Goal: Task Accomplishment & Management: Manage account settings

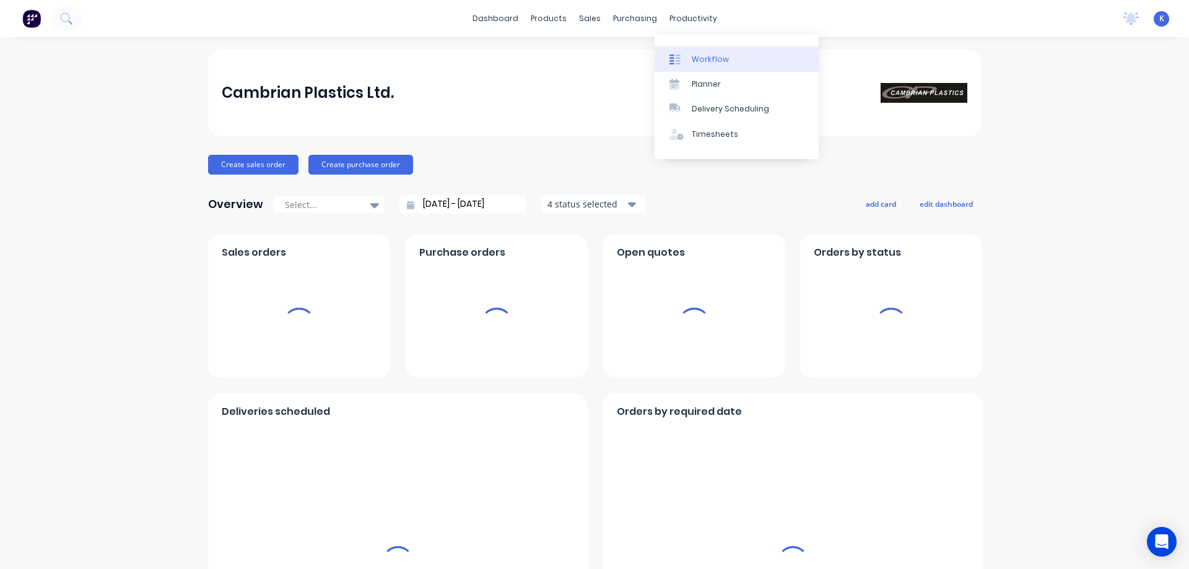
click at [704, 61] on div "Workflow" at bounding box center [710, 59] width 37 height 11
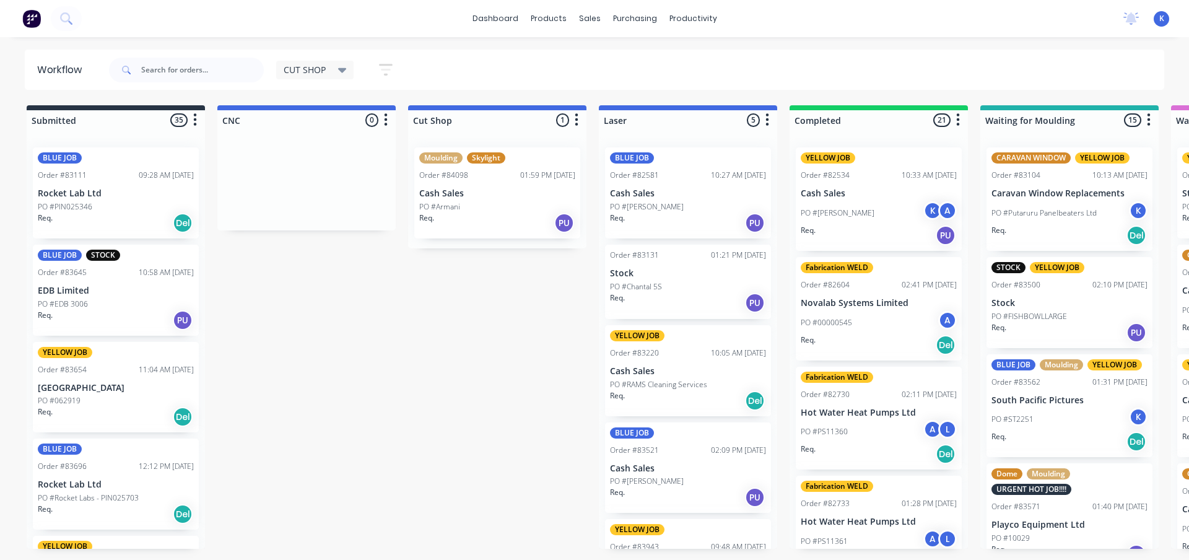
drag, startPoint x: 433, startPoint y: 421, endPoint x: 426, endPoint y: 420, distance: 6.9
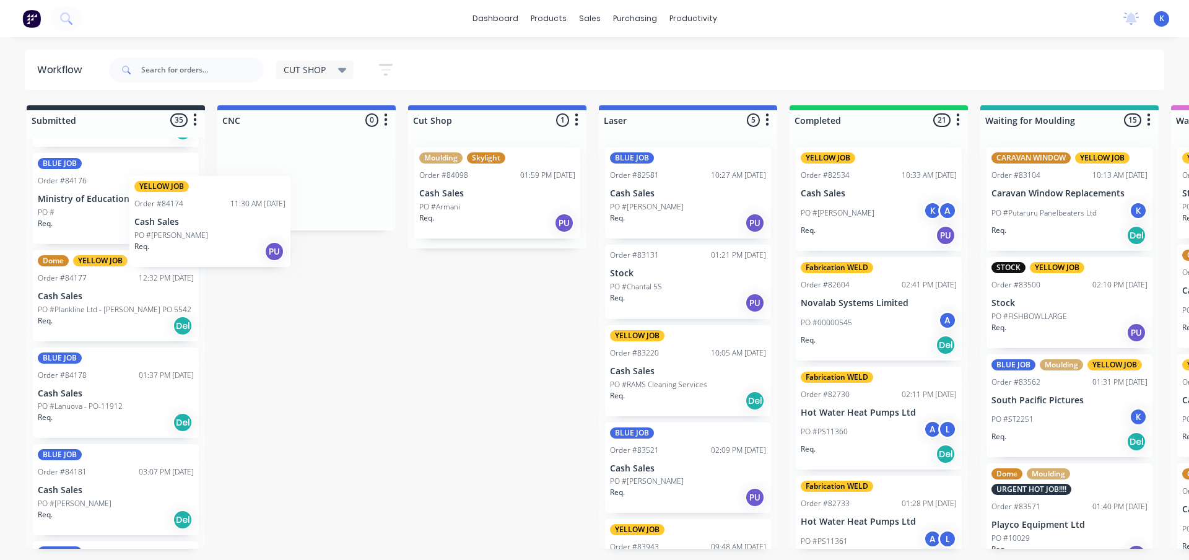
scroll to position [2176, 0]
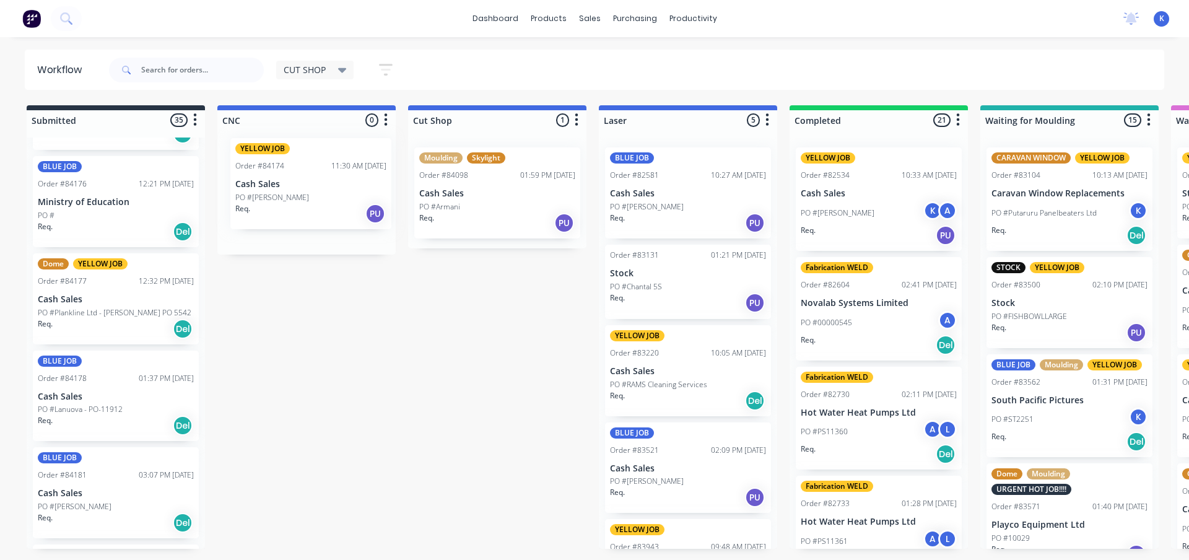
drag, startPoint x: 61, startPoint y: 200, endPoint x: 263, endPoint y: 192, distance: 201.5
click at [276, 198] on p "Cash Sales" at bounding box center [307, 193] width 156 height 11
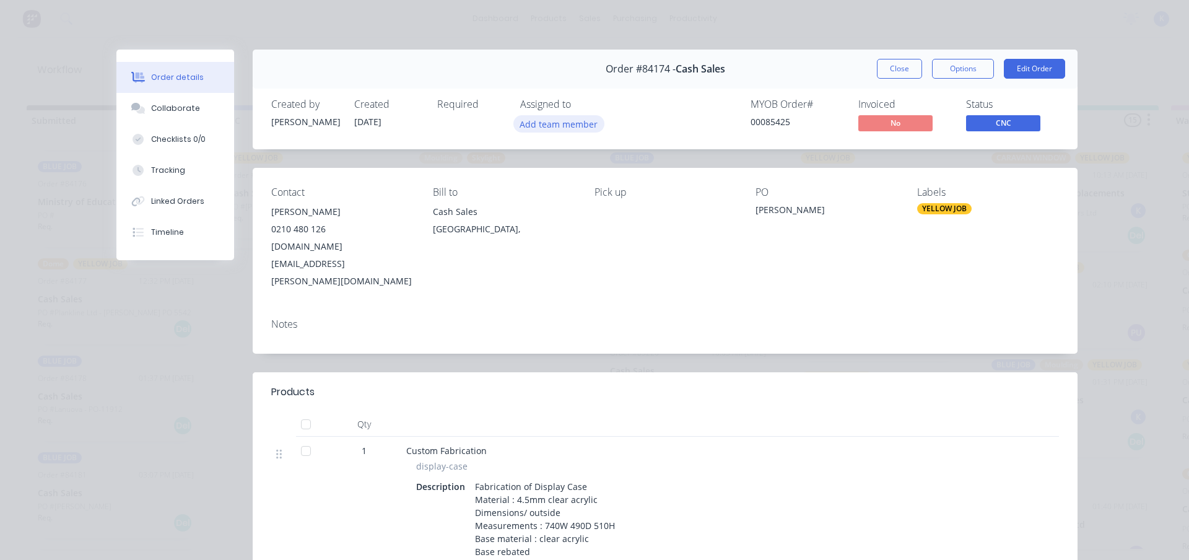
click at [551, 123] on button "Add team member" at bounding box center [559, 123] width 91 height 17
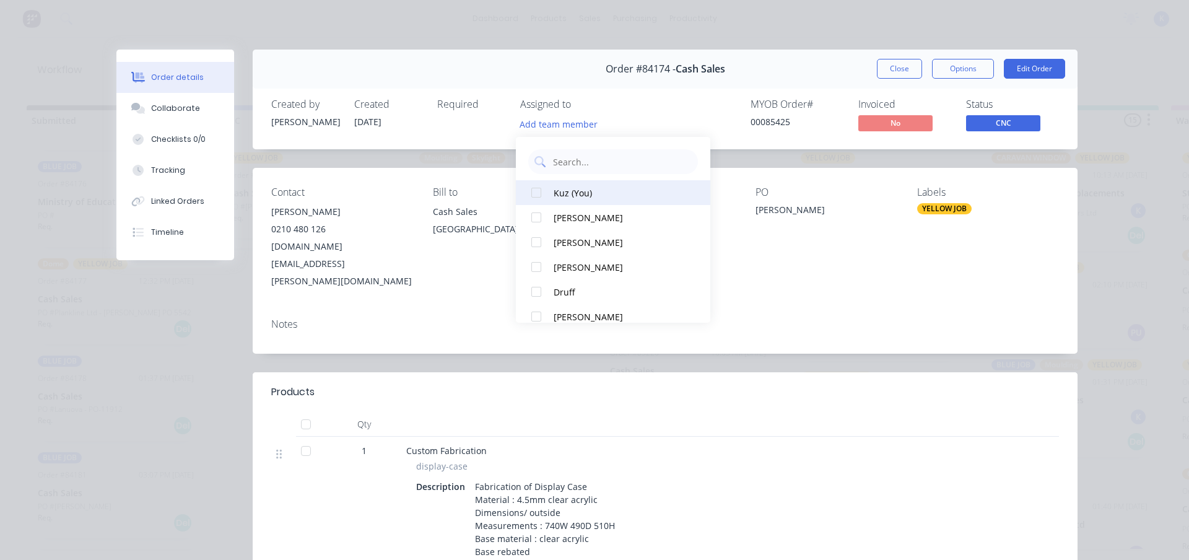
drag, startPoint x: 548, startPoint y: 190, endPoint x: 575, endPoint y: 195, distance: 27.1
click at [549, 190] on button "Kuz (You)" at bounding box center [613, 192] width 195 height 25
drag, startPoint x: 896, startPoint y: 64, endPoint x: 886, endPoint y: 68, distance: 10.4
click at [896, 64] on button "Close" at bounding box center [899, 69] width 45 height 20
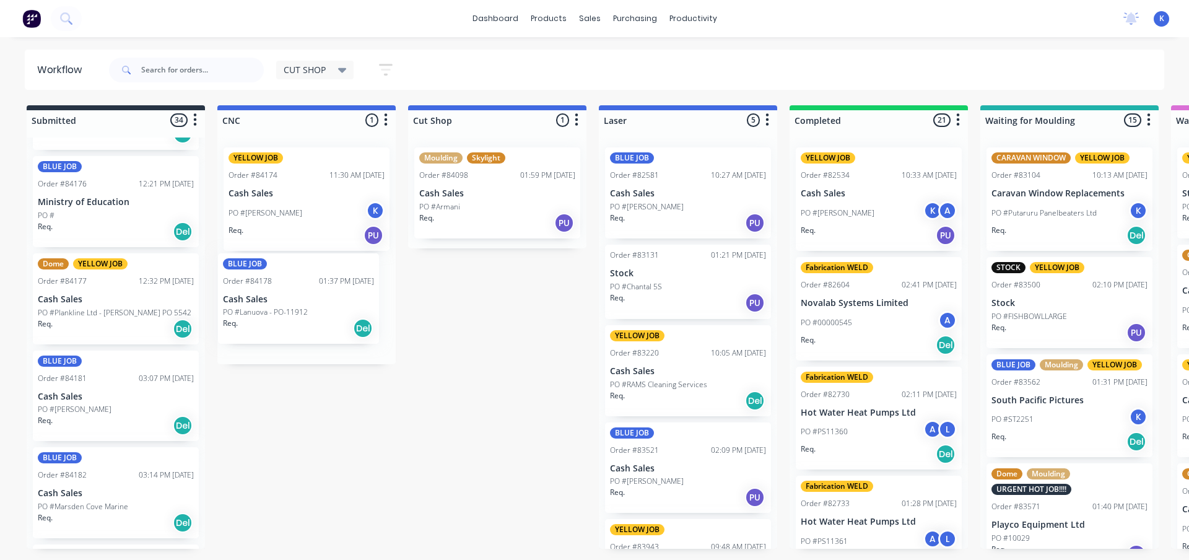
drag, startPoint x: 73, startPoint y: 411, endPoint x: 251, endPoint y: 309, distance: 205.1
click at [266, 311] on p "PO #Lanuova - PO-11912" at bounding box center [271, 316] width 85 height 11
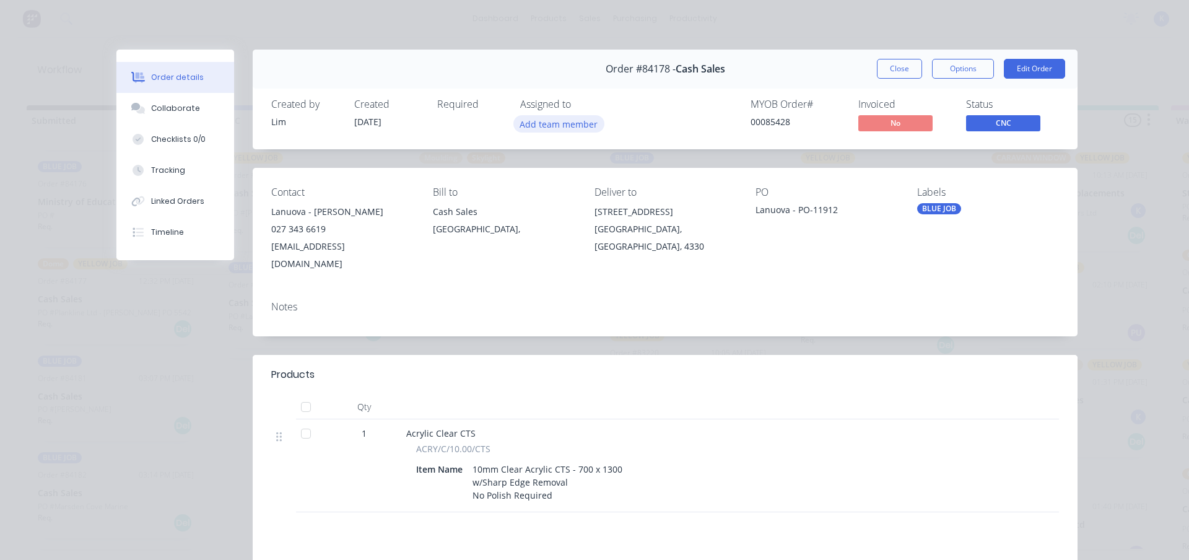
click at [555, 121] on button "Add team member" at bounding box center [559, 123] width 91 height 17
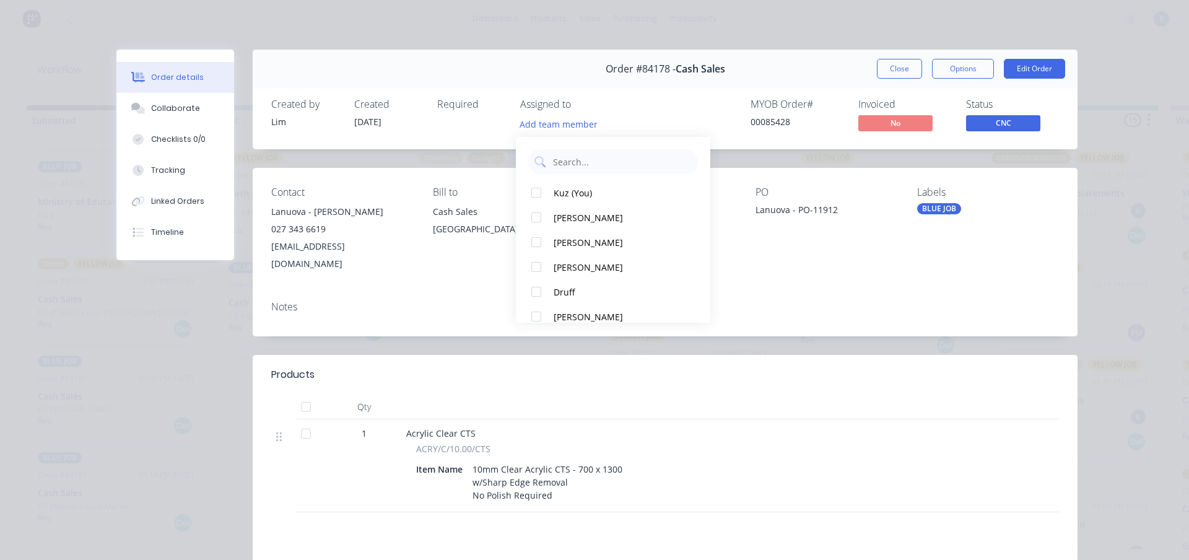
drag, startPoint x: 540, startPoint y: 190, endPoint x: 717, endPoint y: 162, distance: 178.7
click at [542, 189] on div at bounding box center [536, 192] width 25 height 25
drag, startPoint x: 889, startPoint y: 75, endPoint x: 872, endPoint y: 77, distance: 17.4
click at [889, 74] on button "Close" at bounding box center [899, 69] width 45 height 20
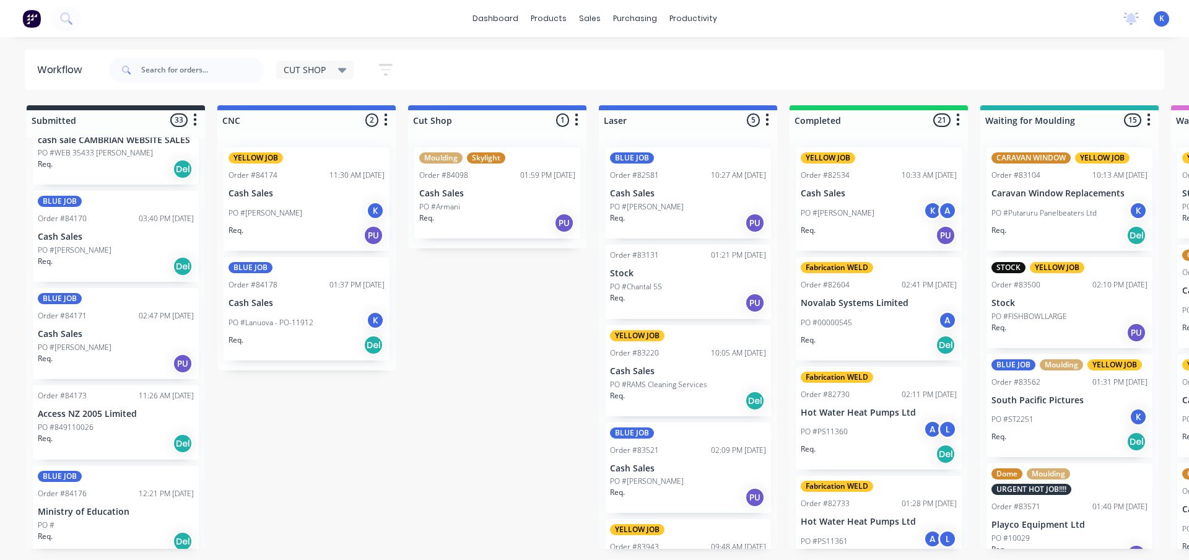
scroll to position [1865, 0]
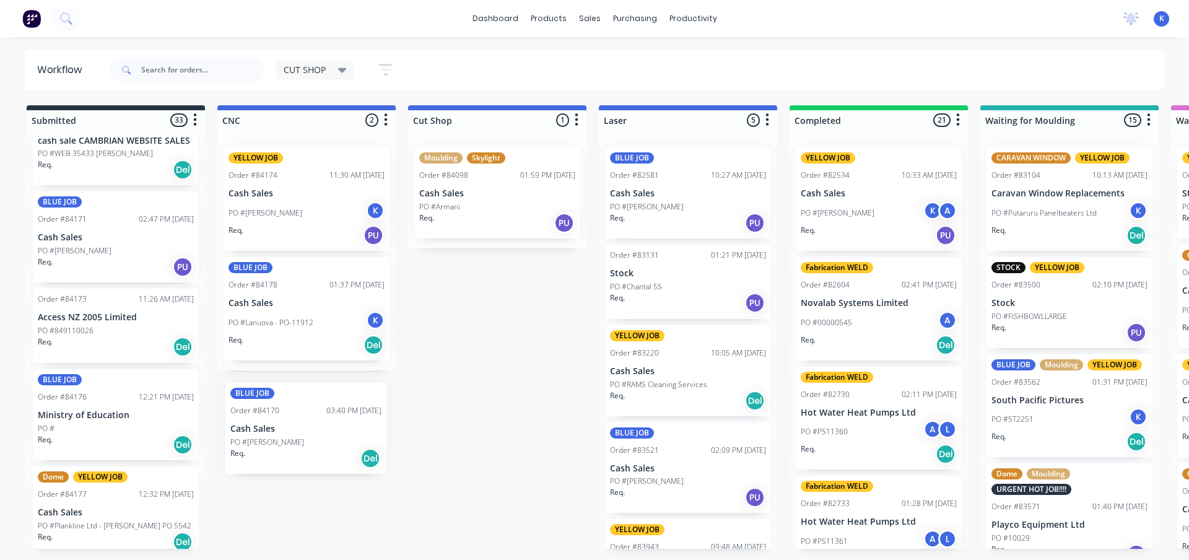
drag, startPoint x: 52, startPoint y: 237, endPoint x: 257, endPoint y: 438, distance: 286.9
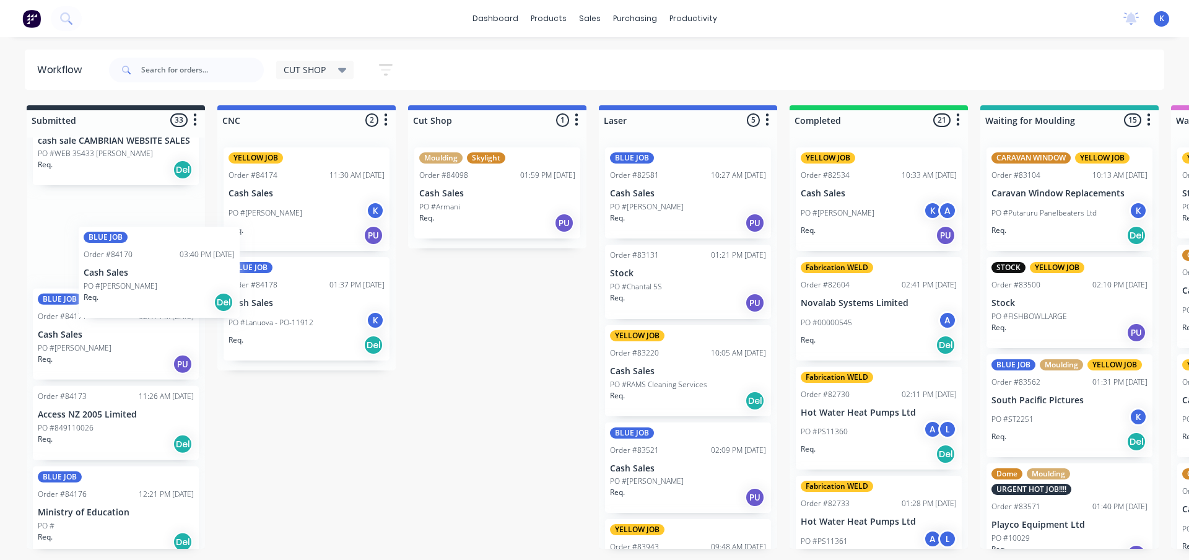
scroll to position [1865, 0]
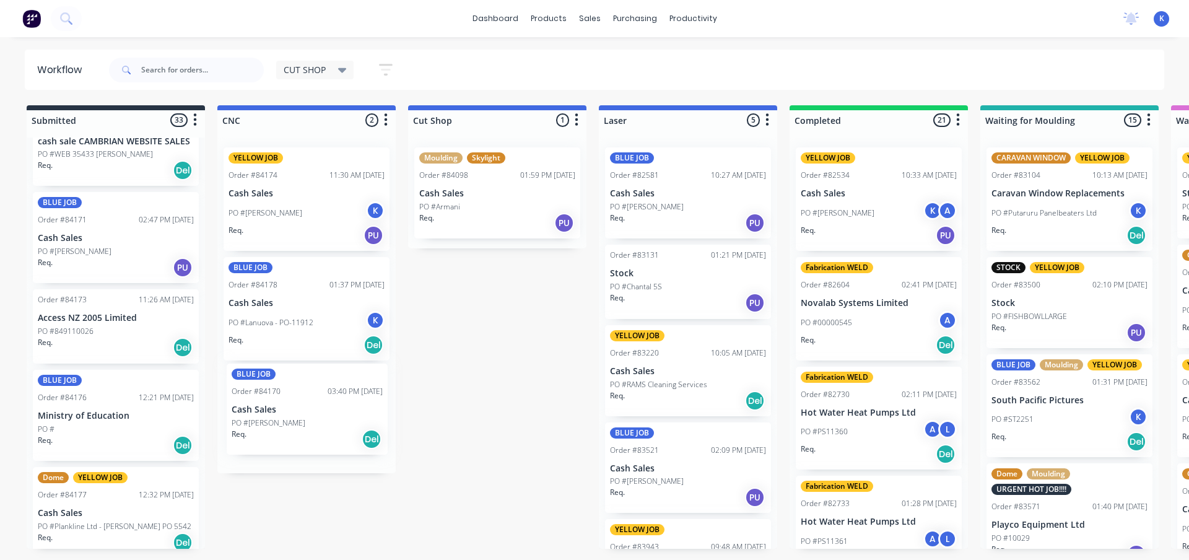
drag, startPoint x: 132, startPoint y: 271, endPoint x: 274, endPoint y: 405, distance: 195.5
click at [275, 408] on p "Cash Sales" at bounding box center [307, 413] width 156 height 11
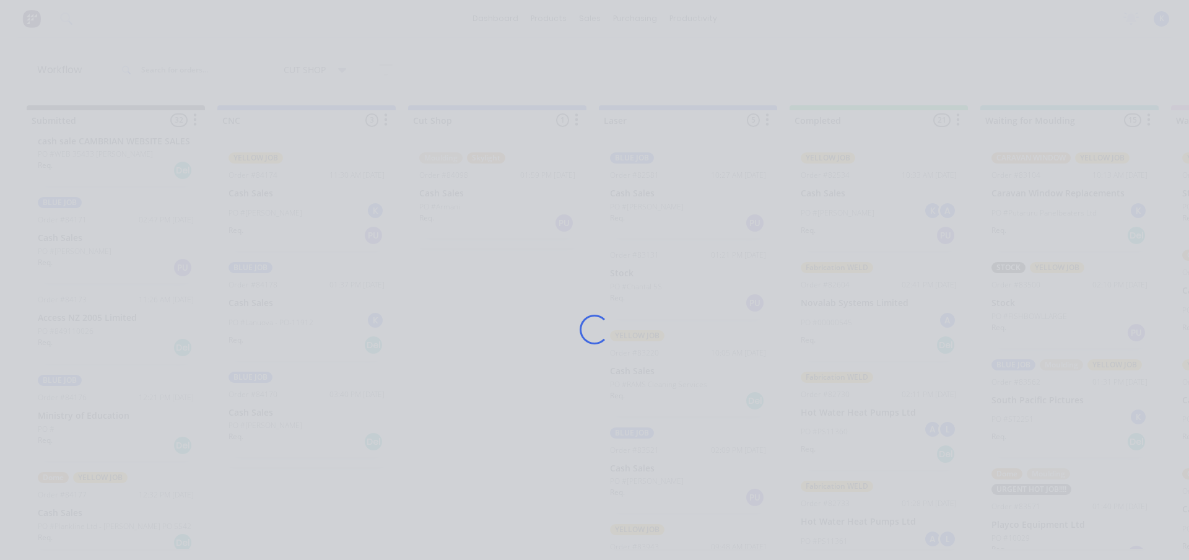
click at [275, 408] on div "Loading..." at bounding box center [594, 330] width 991 height 560
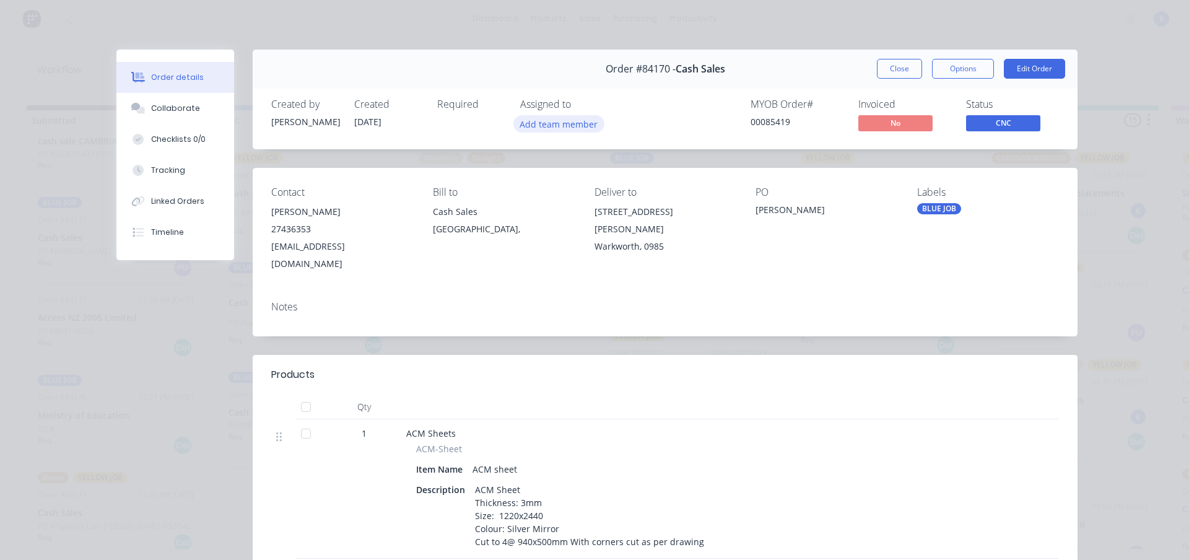
click at [543, 125] on button "Add team member" at bounding box center [559, 123] width 91 height 17
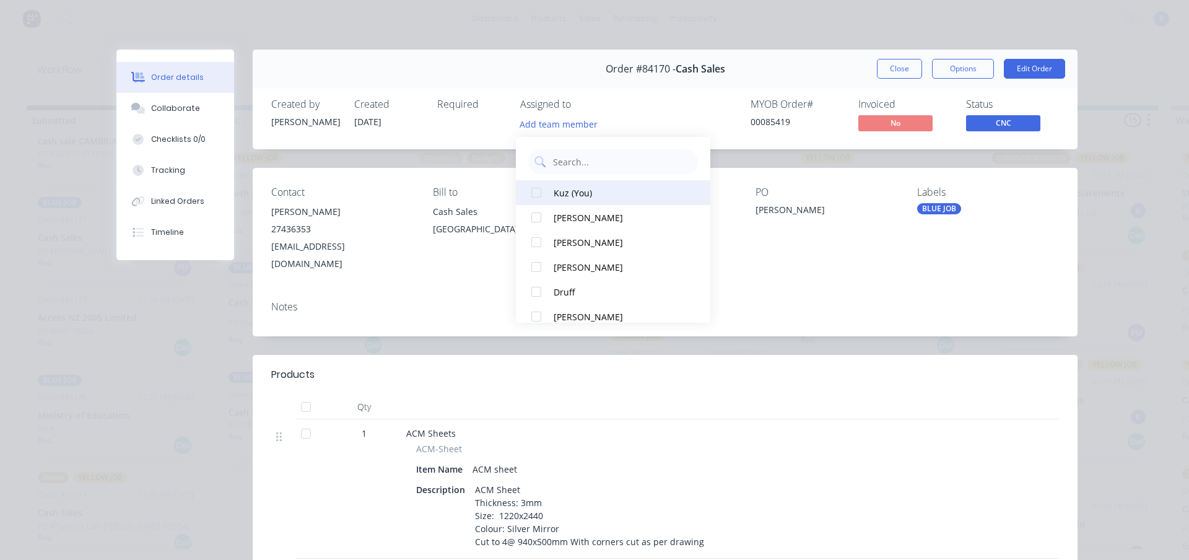
click at [541, 191] on div at bounding box center [536, 192] width 25 height 25
drag, startPoint x: 902, startPoint y: 65, endPoint x: 864, endPoint y: 77, distance: 39.6
click at [900, 65] on button "Close" at bounding box center [899, 69] width 45 height 20
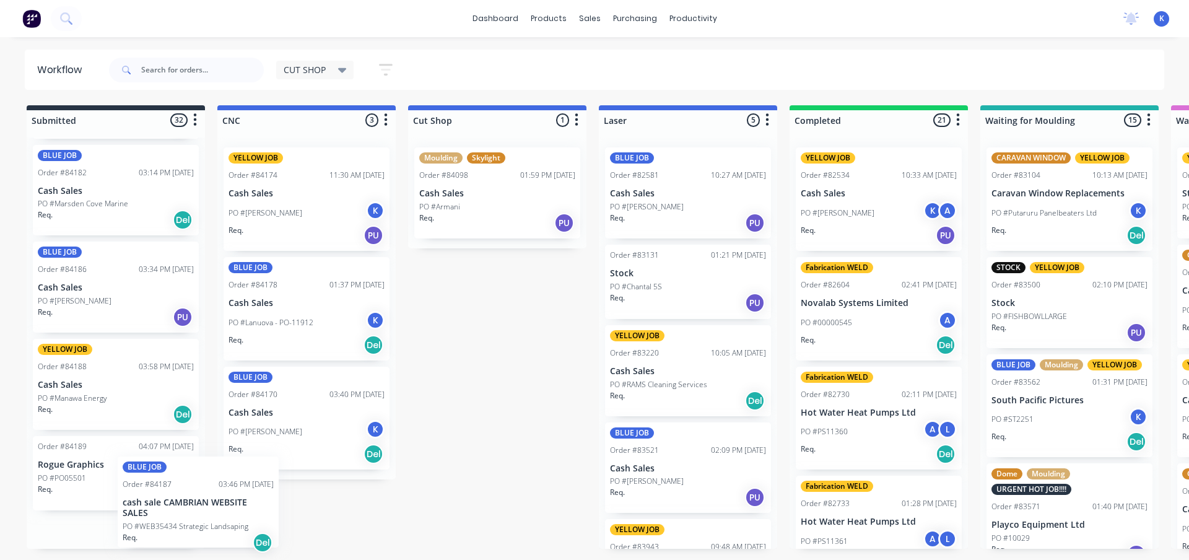
scroll to position [2418, 0]
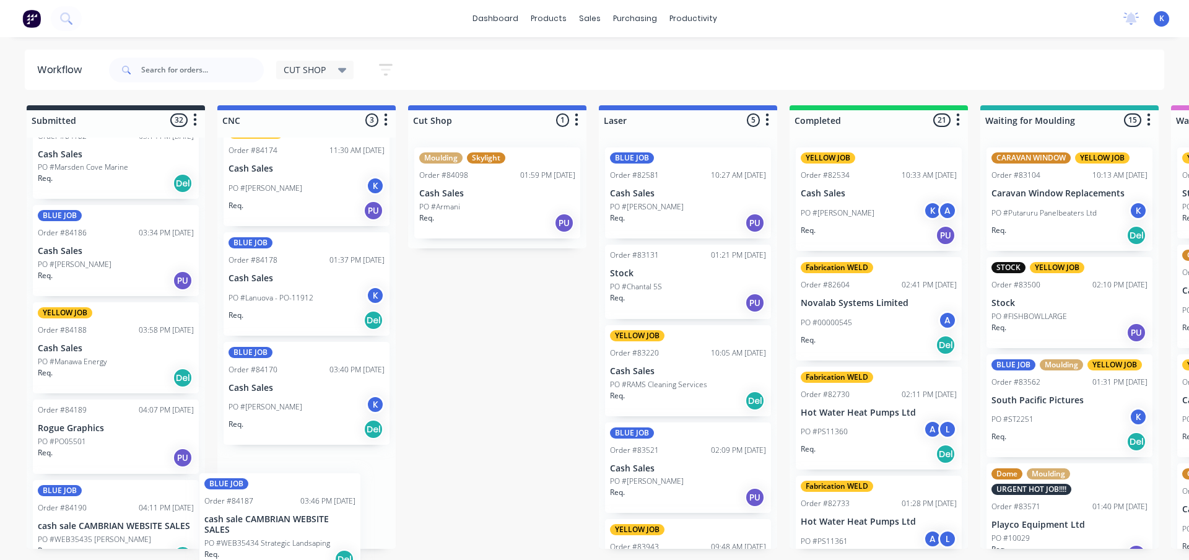
drag, startPoint x: 78, startPoint y: 413, endPoint x: 241, endPoint y: 523, distance: 196.7
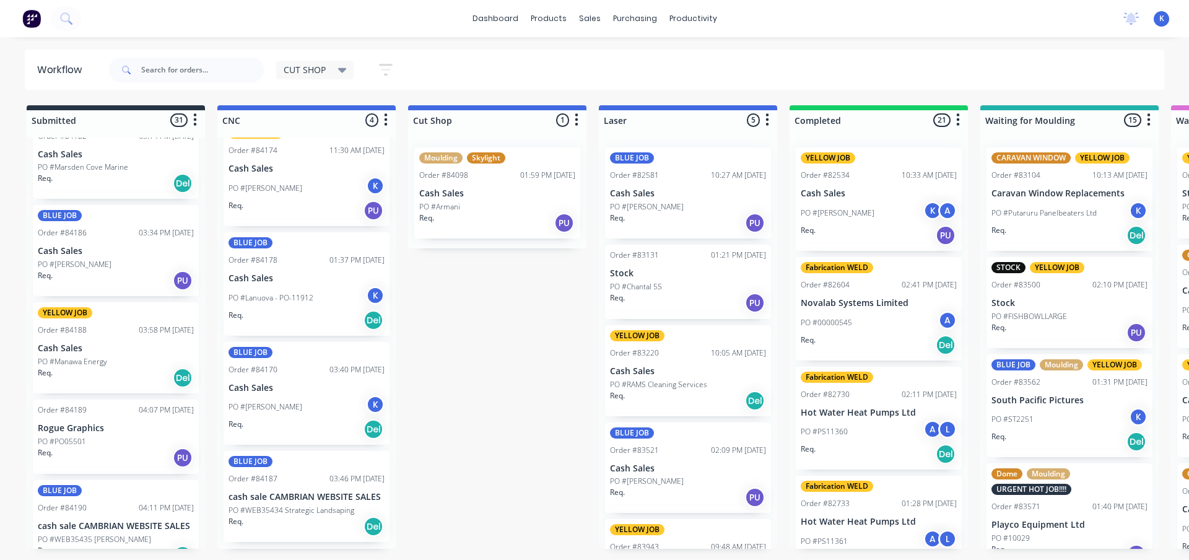
scroll to position [19, 0]
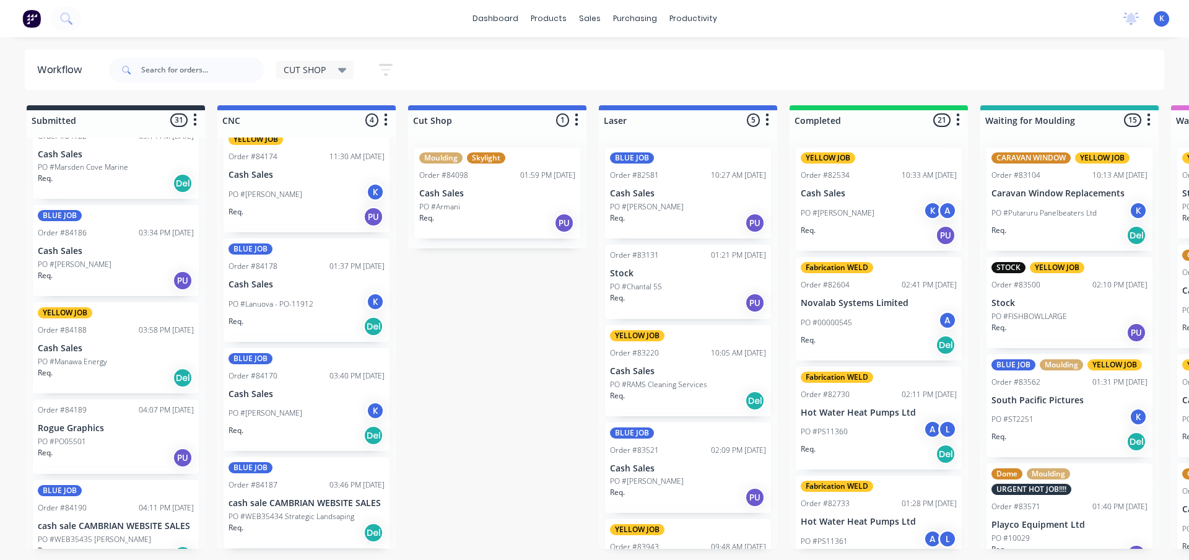
click at [279, 500] on p "cash sale CAMBRIAN WEBSITE SALES" at bounding box center [307, 503] width 156 height 11
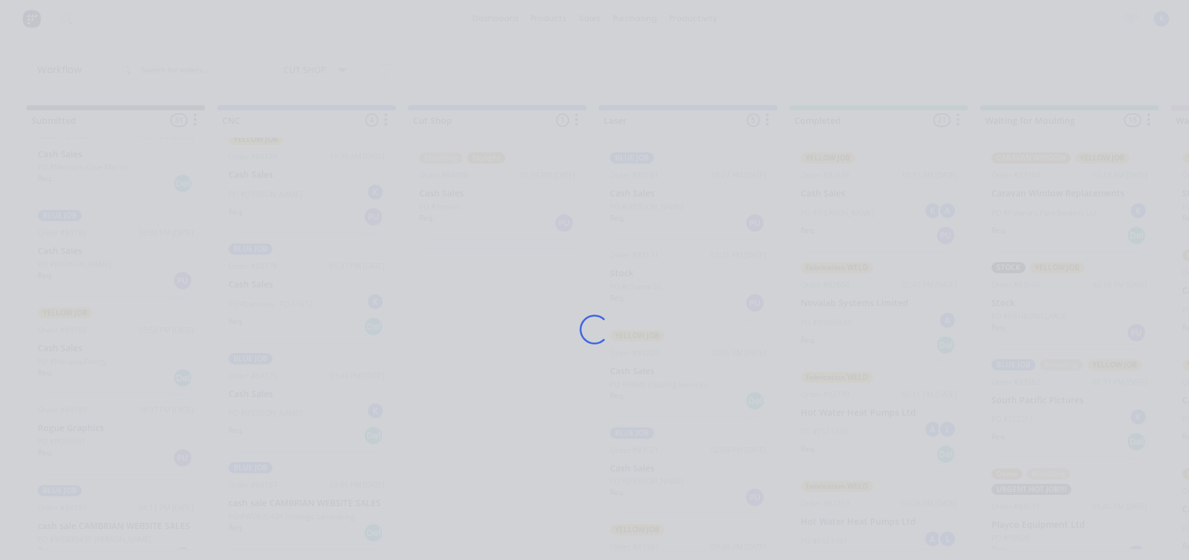
click at [279, 500] on div "Loading..." at bounding box center [594, 330] width 991 height 560
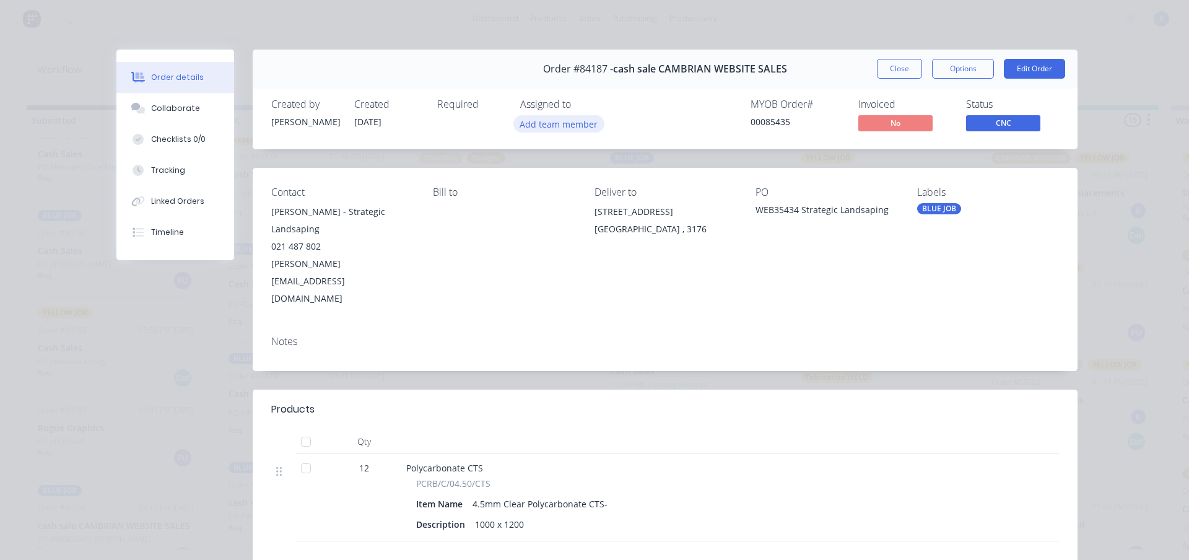
click at [549, 124] on button "Add team member" at bounding box center [559, 123] width 91 height 17
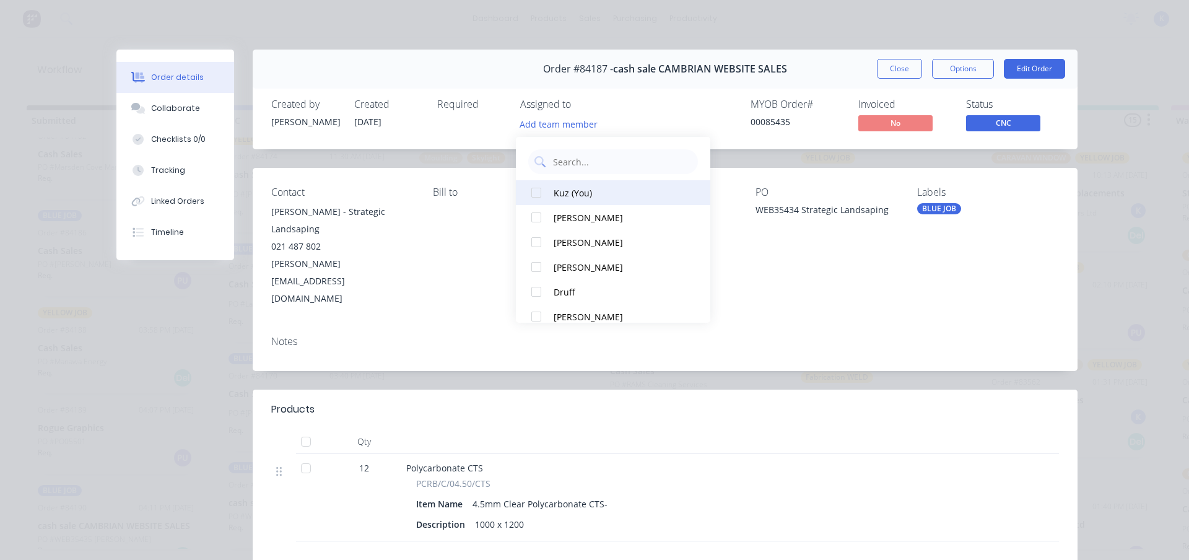
click at [533, 188] on div at bounding box center [536, 192] width 25 height 25
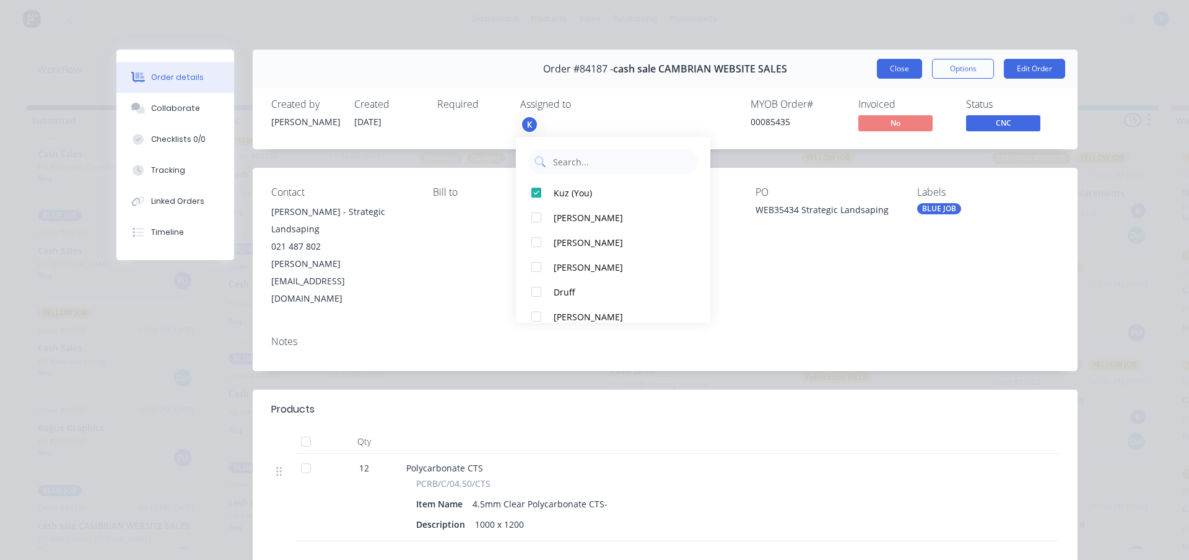
click at [906, 74] on button "Close" at bounding box center [899, 69] width 45 height 20
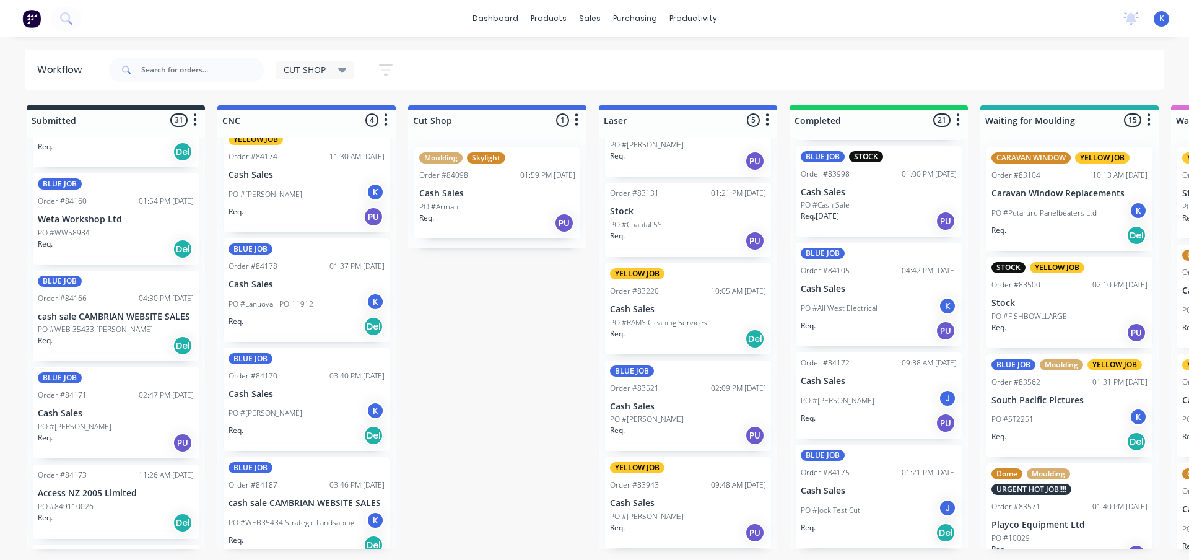
scroll to position [1674, 0]
